Goal: Information Seeking & Learning: Find specific fact

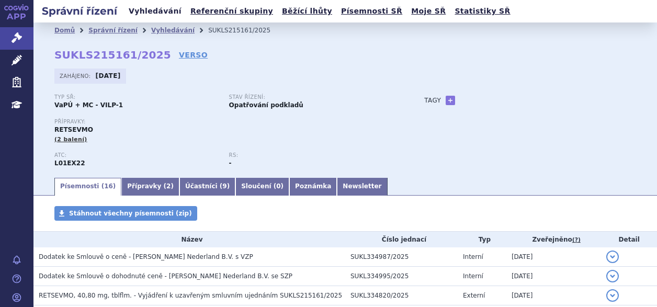
click at [144, 11] on link "Vyhledávání" at bounding box center [155, 11] width 59 height 14
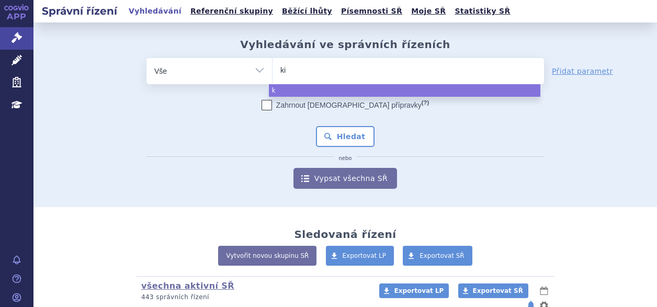
type input "kis"
type input "kisq"
type input "[MEDICAL_DATA]"
select select "[MEDICAL_DATA]"
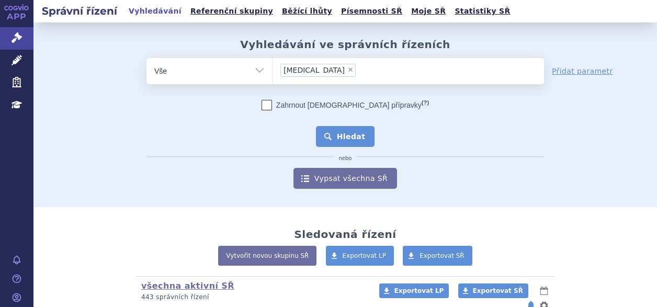
click at [345, 138] on button "Hledat" at bounding box center [345, 136] width 59 height 21
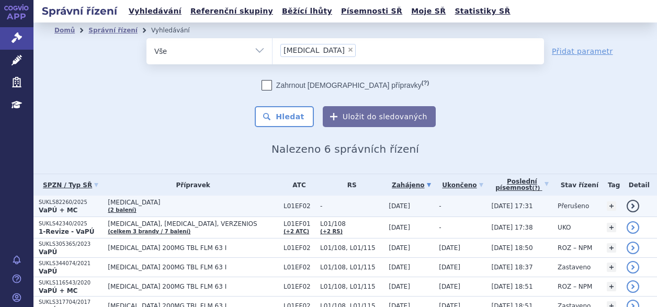
click at [46, 201] on p "SUKLS82260/2025" at bounding box center [71, 202] width 64 height 7
